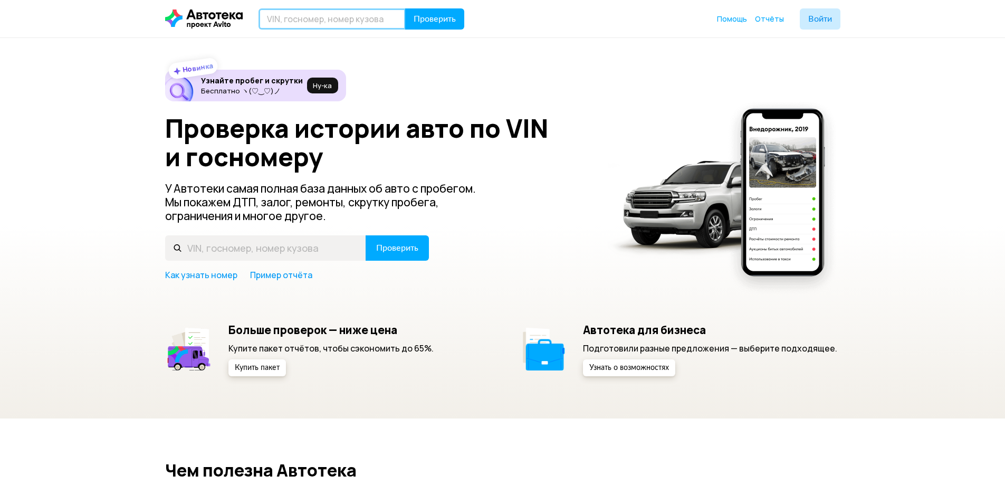
click at [340, 19] on input "text" at bounding box center [332, 18] width 147 height 21
paste input "Е293ТС 05"
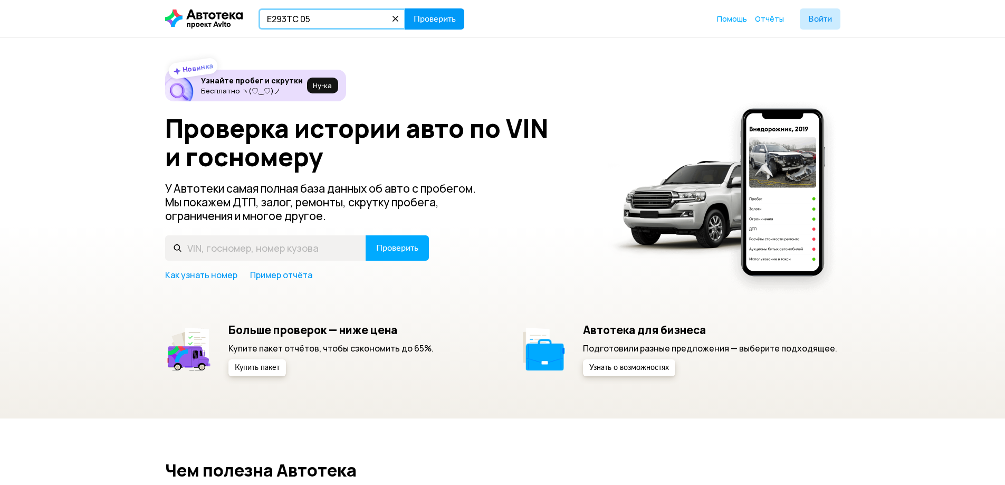
type input "Е293ТС 05"
click at [429, 17] on span "Проверить" at bounding box center [435, 19] width 42 height 8
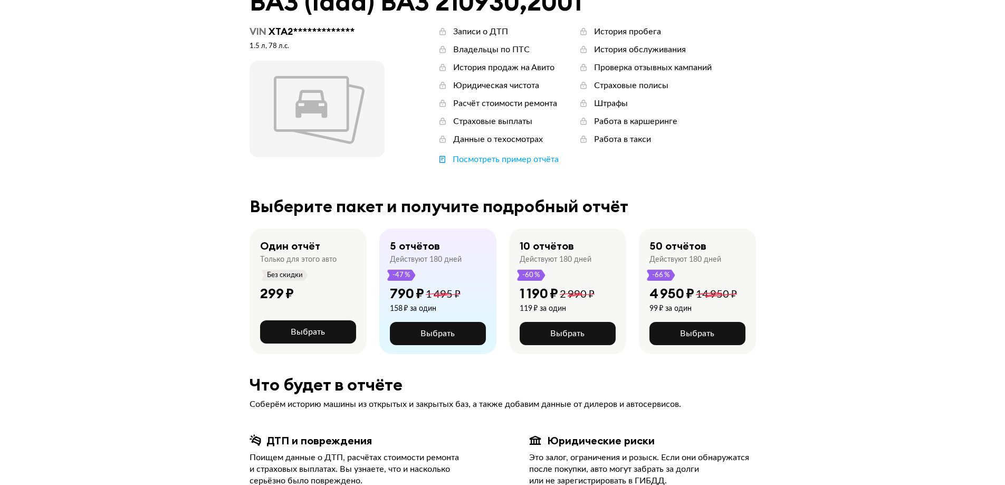
scroll to position [264, 0]
